Goal: Check status

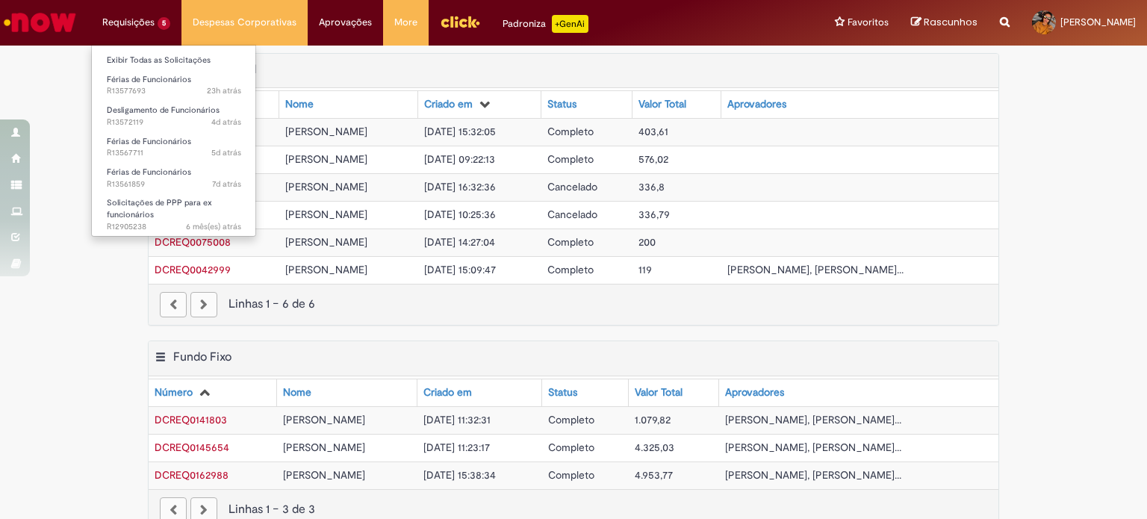
click at [129, 17] on li "Requisições 5 Exibir Todas as Solicitações Férias de Funcionários 23h atrás 23 …" at bounding box center [136, 22] width 90 height 45
click at [123, 82] on span "Férias de Funcionários" at bounding box center [149, 79] width 84 height 11
click at [152, 84] on link "Férias de Funcionários 23h atrás 23 horas atrás R13577693" at bounding box center [174, 86] width 164 height 28
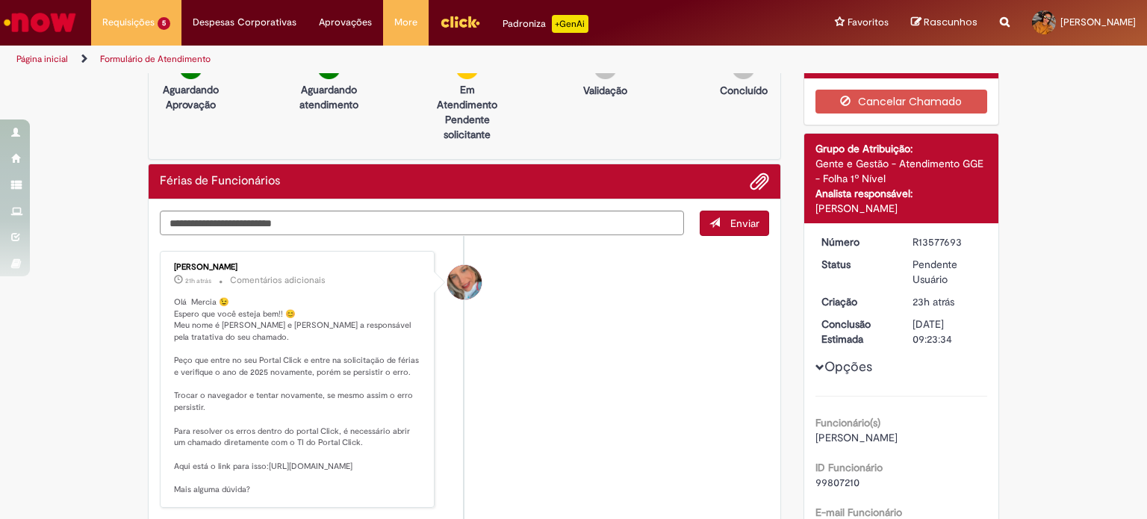
scroll to position [75, 0]
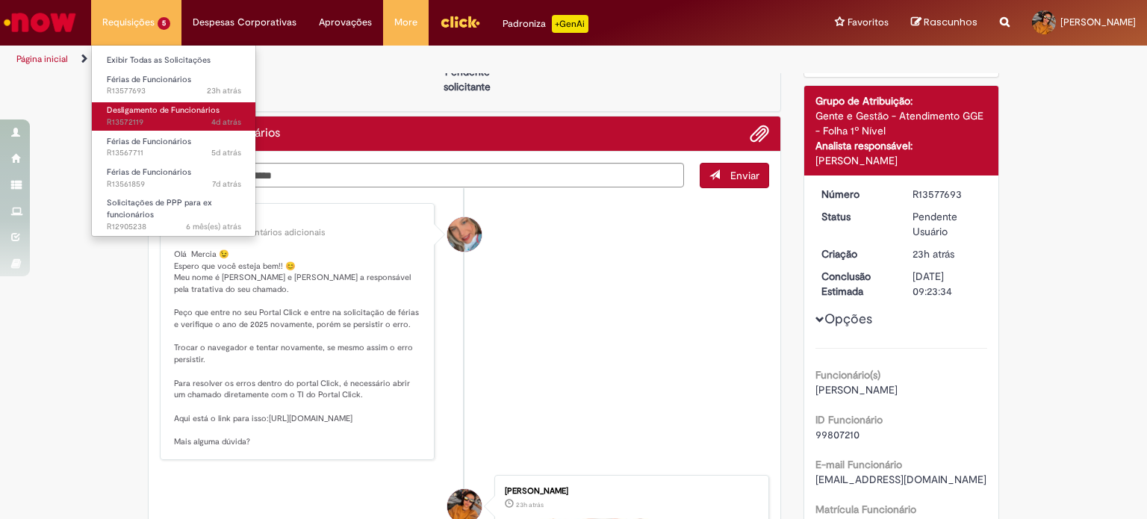
click at [155, 120] on span "4d atrás 4 dias atrás R13572119" at bounding box center [174, 122] width 134 height 12
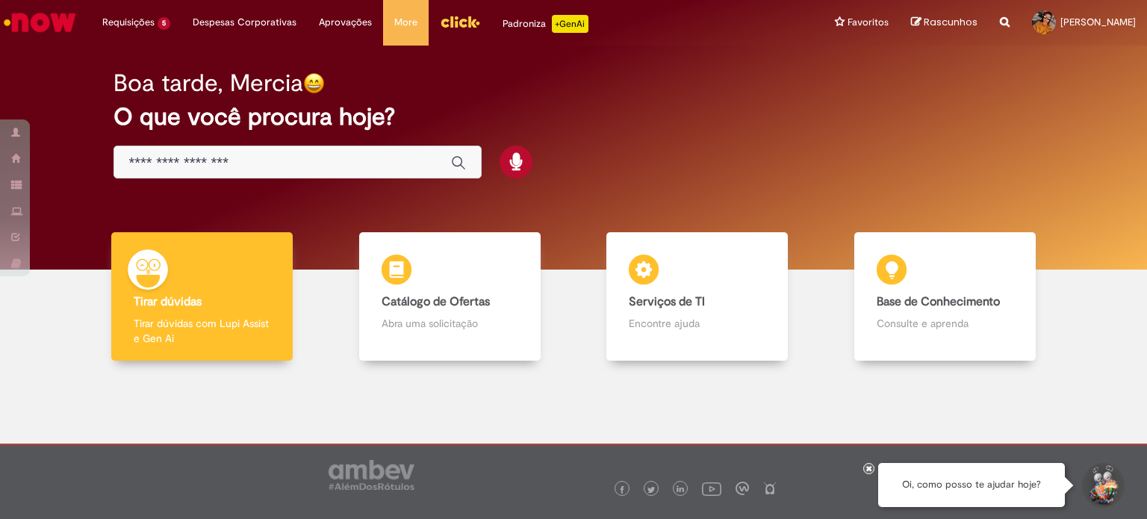
click at [664, 152] on div "Boa tarde, Mercia O que você procura hoje?" at bounding box center [573, 124] width 973 height 127
